Goal: Task Accomplishment & Management: Use online tool/utility

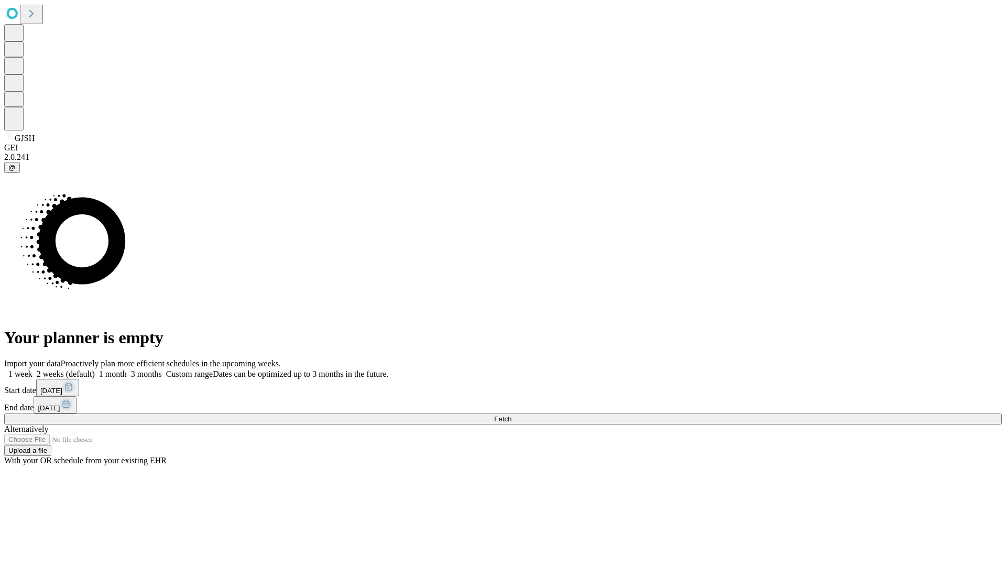
click at [511, 415] on span "Fetch" at bounding box center [502, 419] width 17 height 8
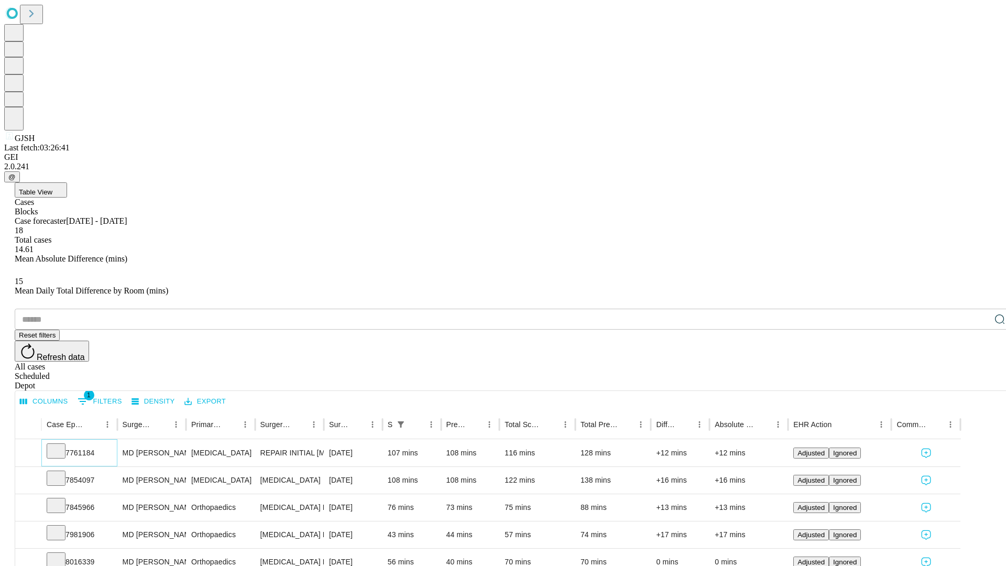
click at [61, 445] on icon at bounding box center [56, 450] width 10 height 10
